Goal: Navigation & Orientation: Go to known website

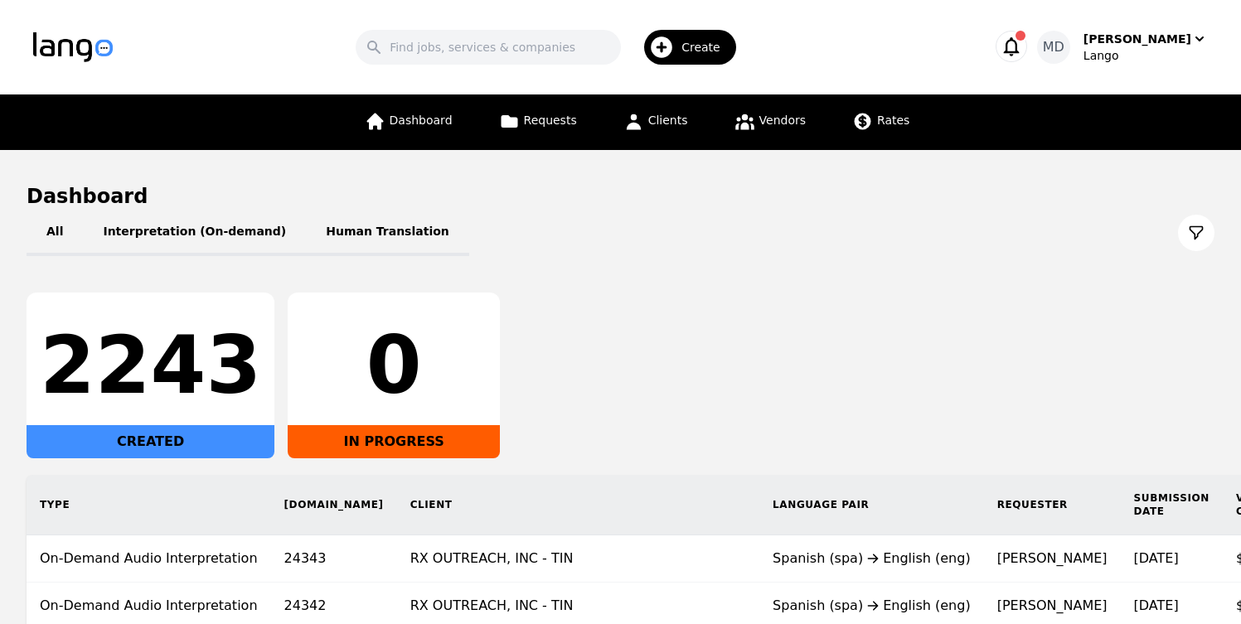
scroll to position [84, 0]
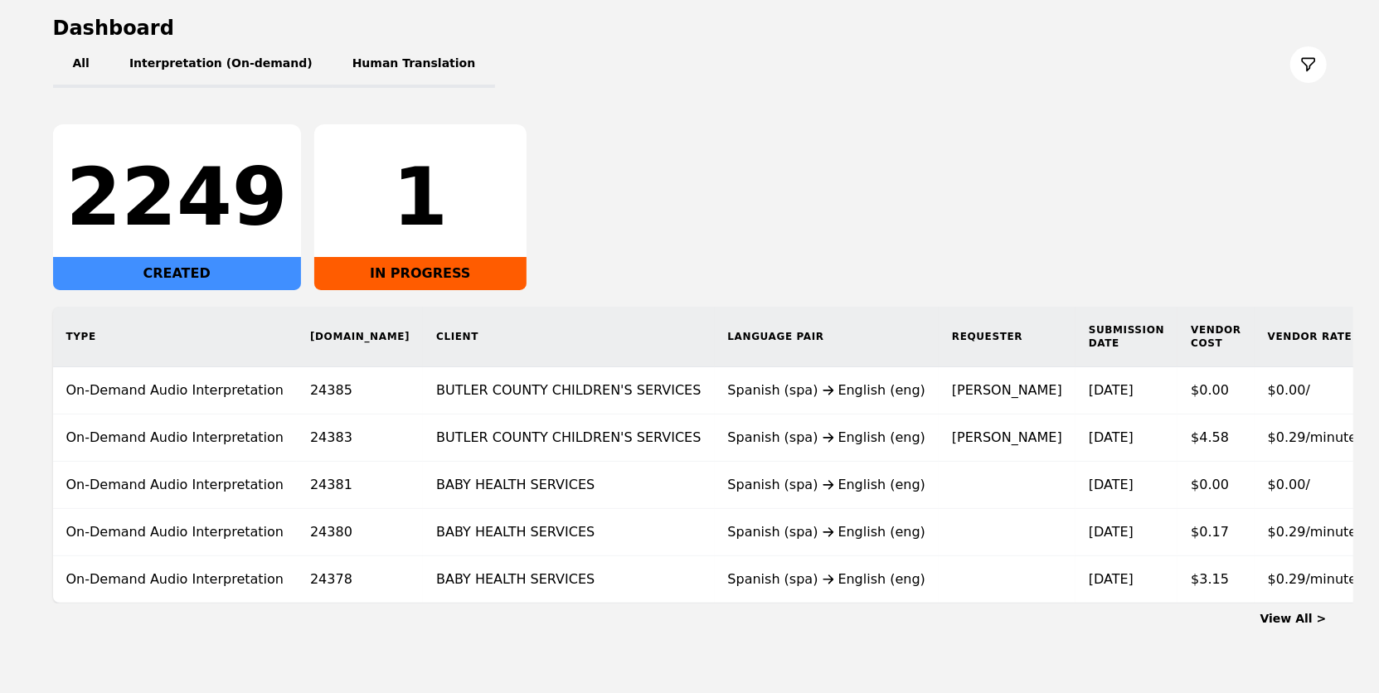
scroll to position [197, 0]
